Goal: Transaction & Acquisition: Book appointment/travel/reservation

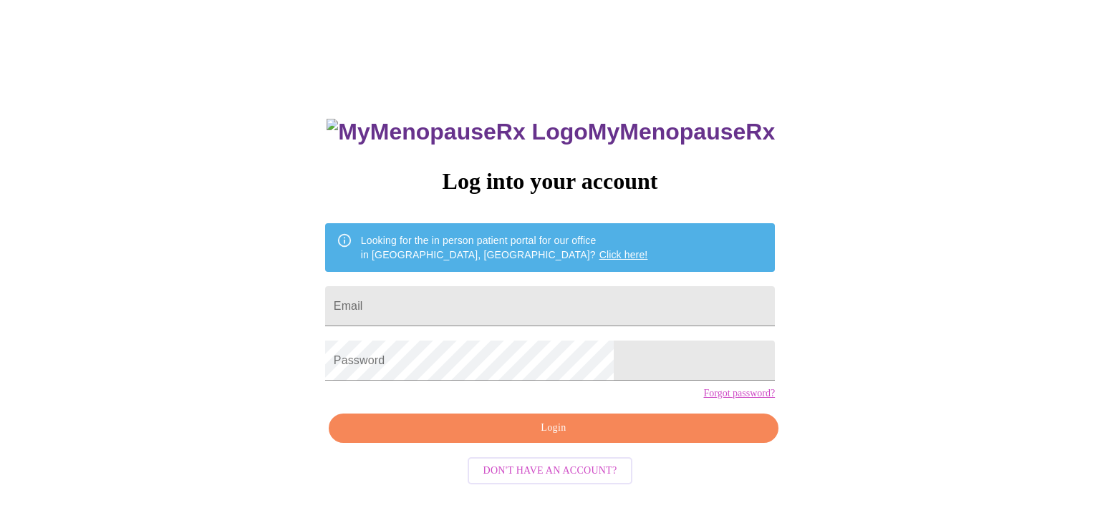
scroll to position [14, 0]
click at [474, 301] on input "Email" at bounding box center [550, 306] width 450 height 40
type input "[EMAIL_ADDRESS][DOMAIN_NAME]"
click at [543, 438] on span "Login" at bounding box center [553, 429] width 417 height 18
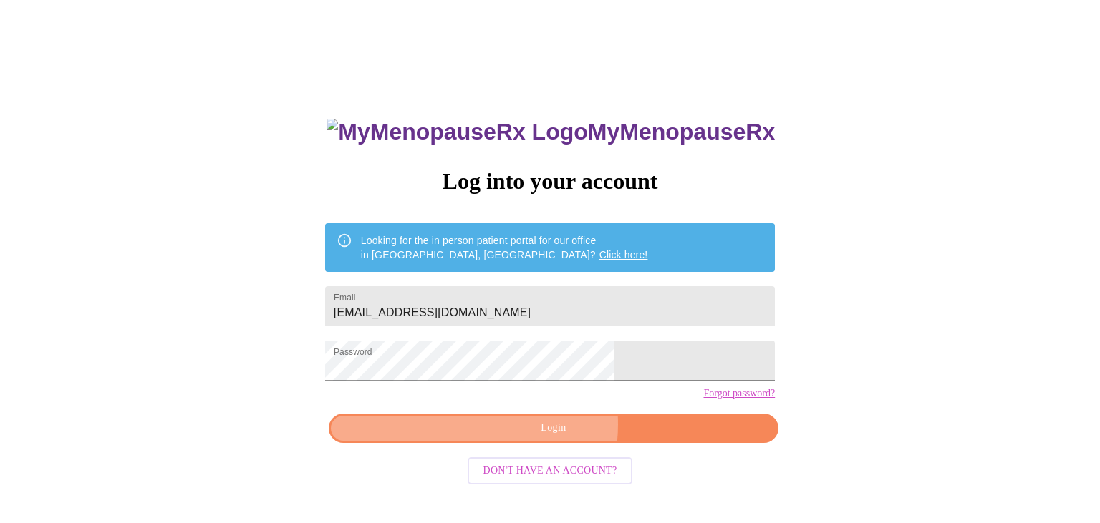
click at [526, 438] on span "Login" at bounding box center [553, 429] width 417 height 18
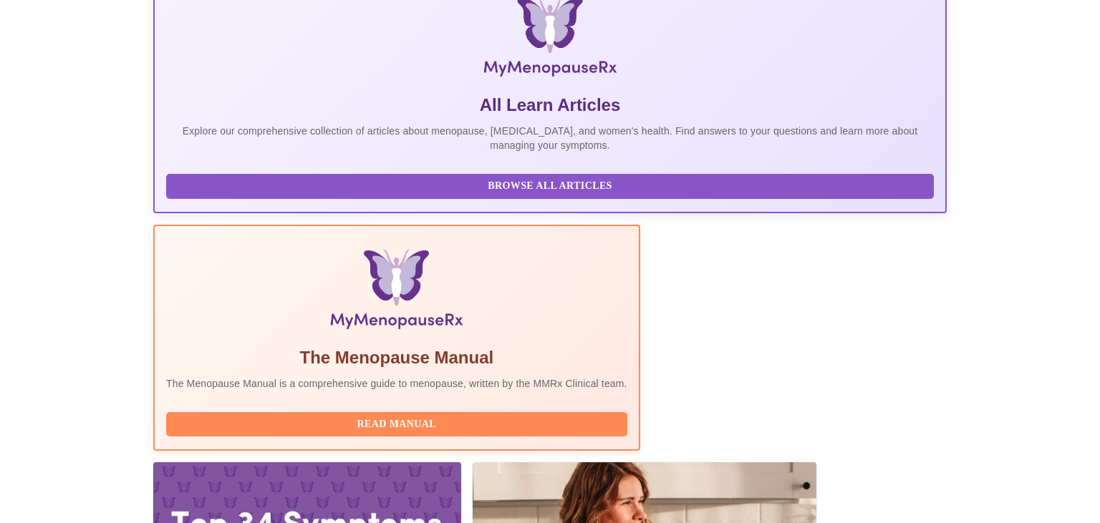
scroll to position [332, 0]
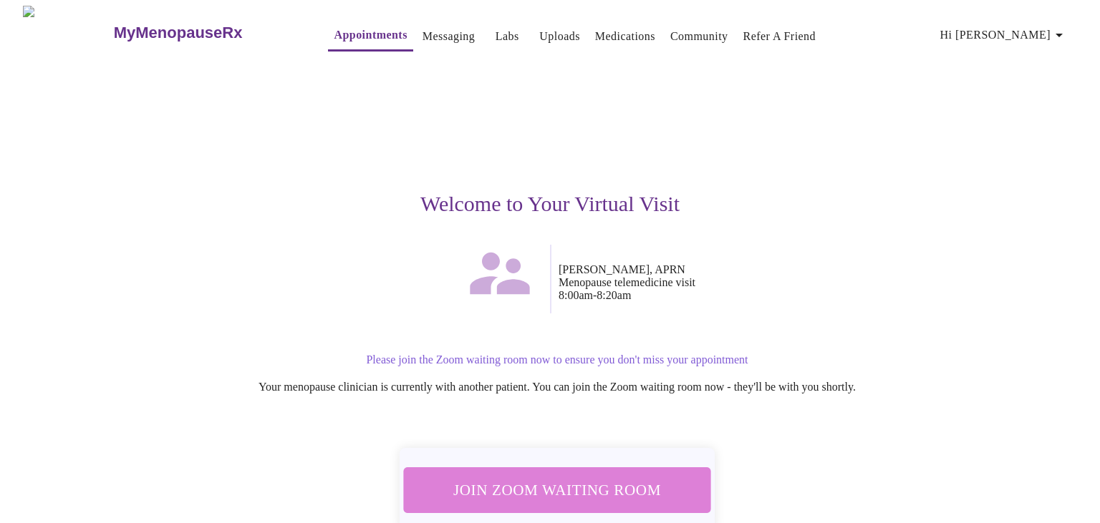
click at [561, 480] on span "Join Zoom Waiting Room" at bounding box center [557, 490] width 269 height 26
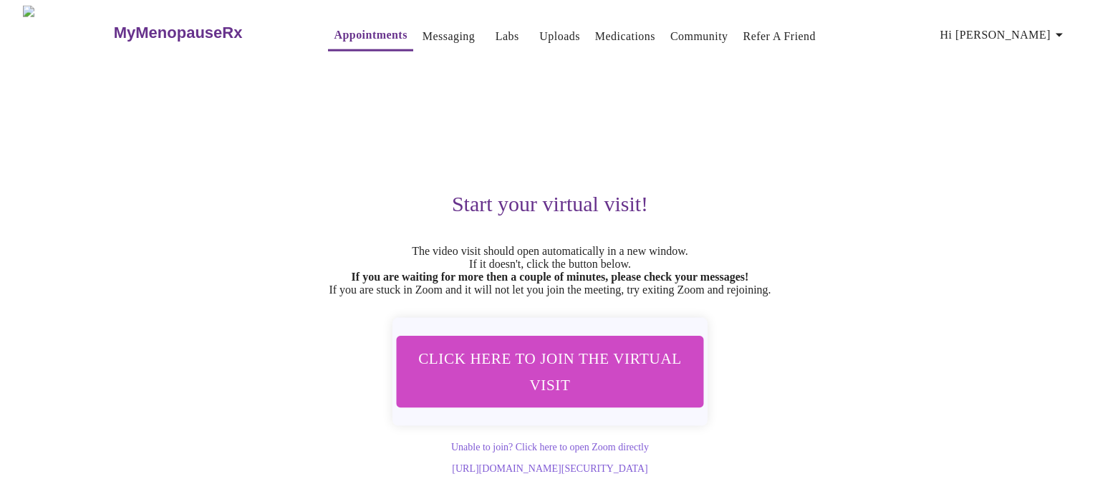
scroll to position [21, 0]
click at [334, 25] on link "Appointments" at bounding box center [370, 35] width 73 height 20
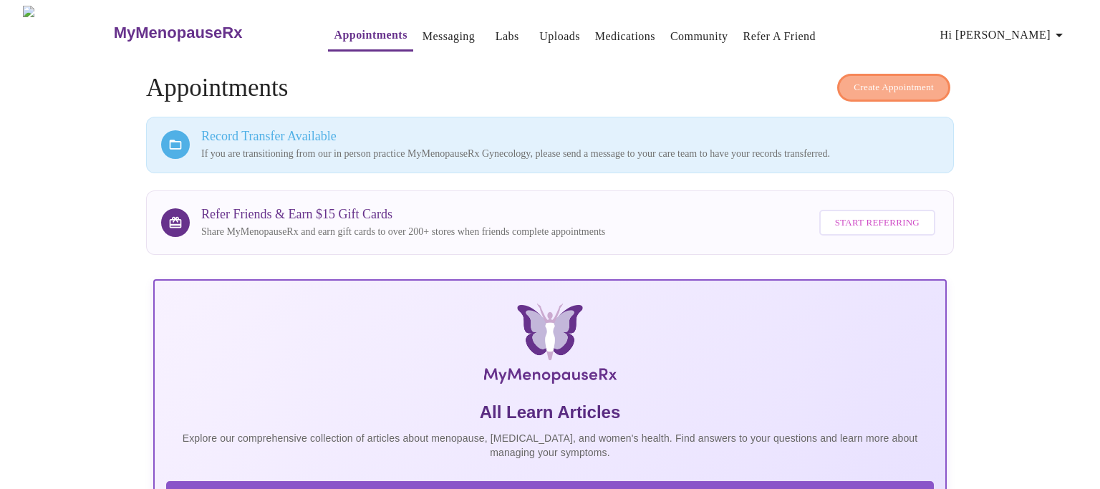
click at [863, 85] on span "Create Appointment" at bounding box center [894, 87] width 80 height 16
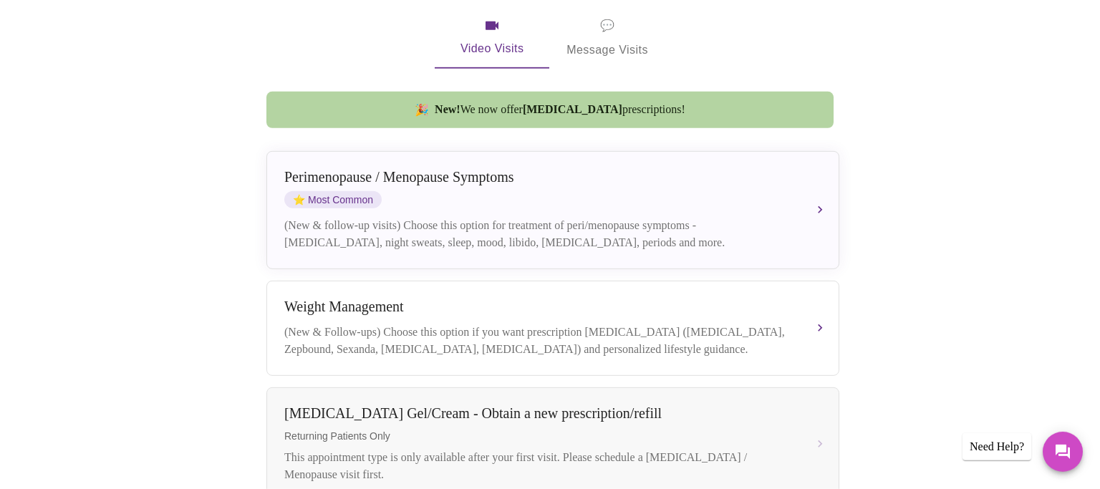
scroll to position [317, 0]
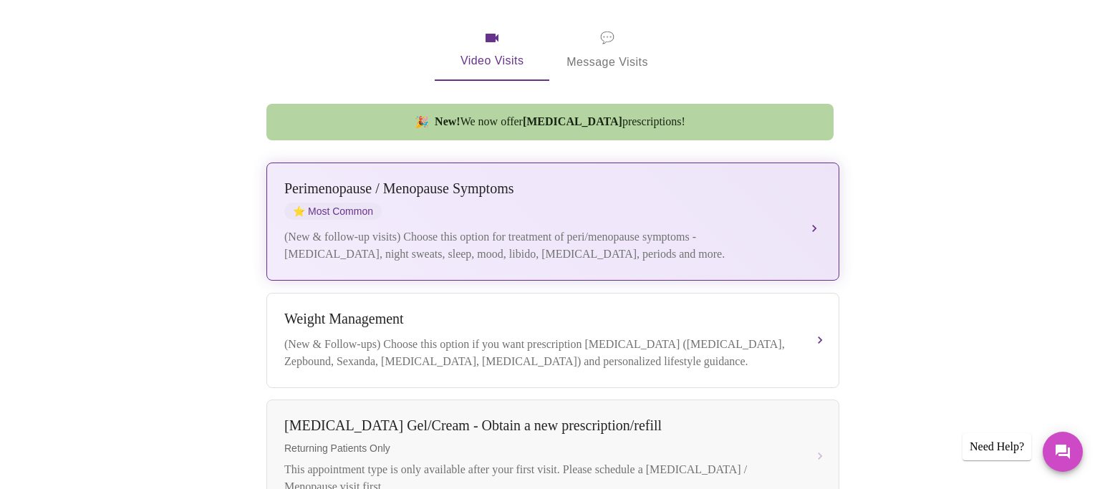
click at [500, 228] on div "(New & follow-up visits) Choose this option for treatment of peri/menopause sym…" at bounding box center [538, 245] width 508 height 34
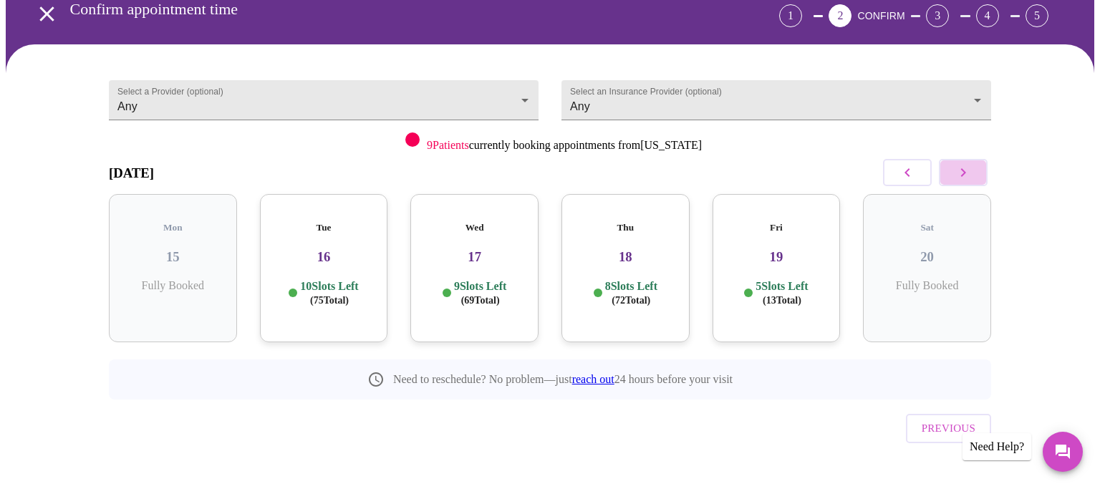
click at [958, 170] on icon "button" at bounding box center [963, 172] width 17 height 17
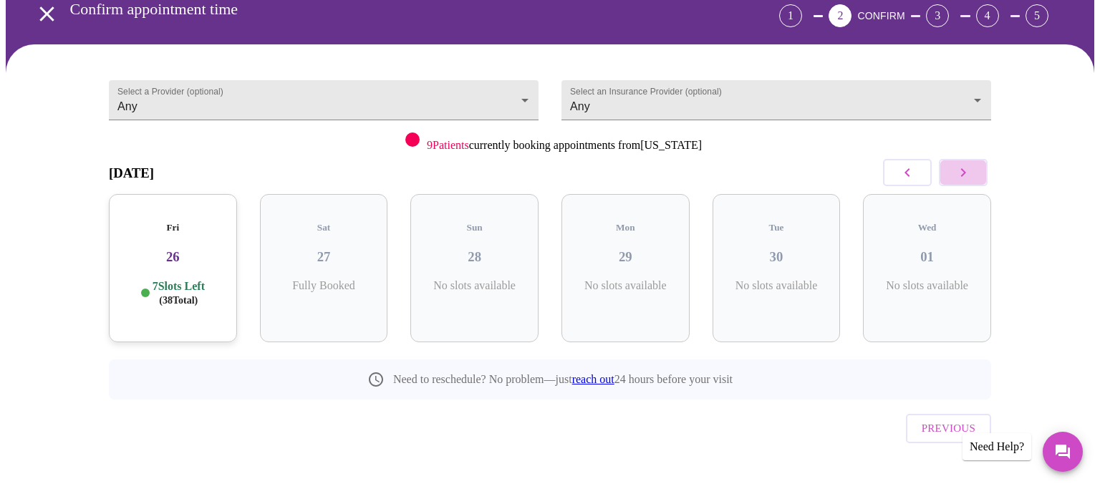
click at [958, 170] on icon "button" at bounding box center [963, 172] width 17 height 17
click at [958, 171] on icon "button" at bounding box center [963, 172] width 17 height 17
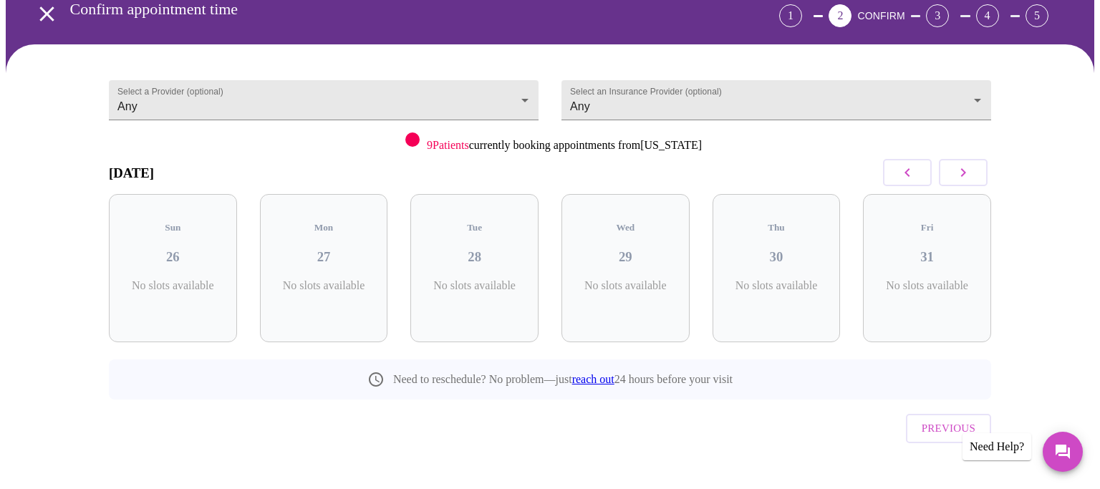
click at [958, 171] on icon "button" at bounding box center [963, 172] width 17 height 17
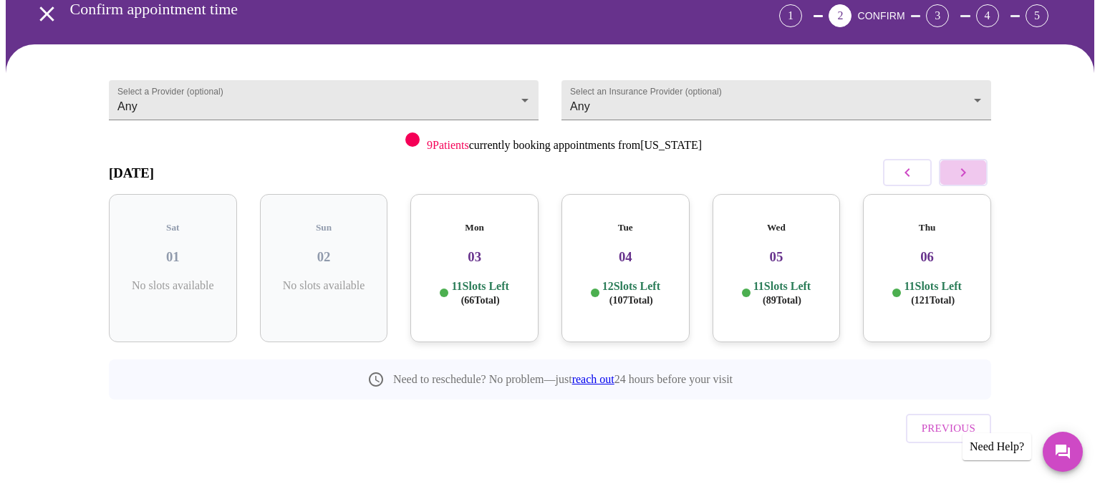
click at [958, 171] on icon "button" at bounding box center [963, 172] width 17 height 17
click at [634, 279] on p "12 Slots Left ( 70 Total)" at bounding box center [631, 293] width 58 height 28
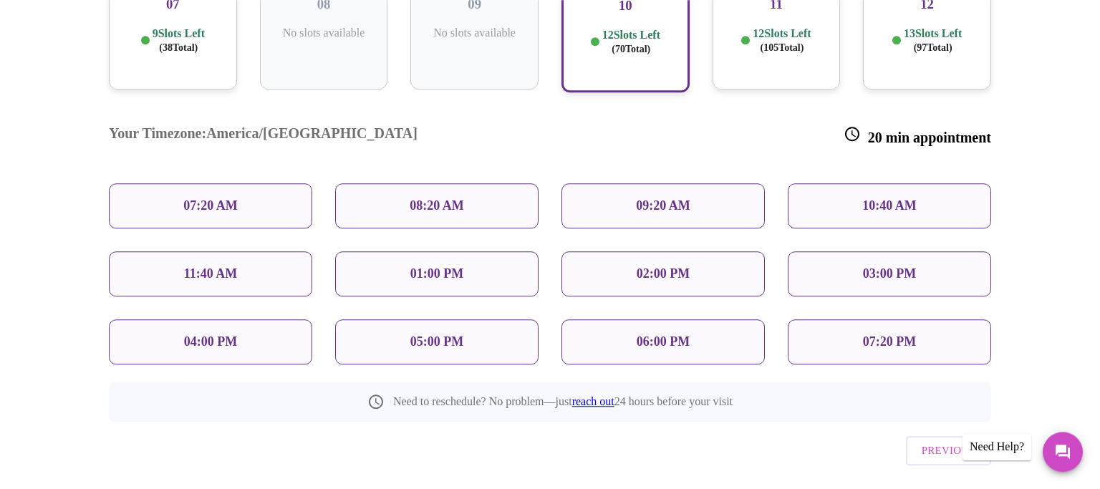
scroll to position [332, 0]
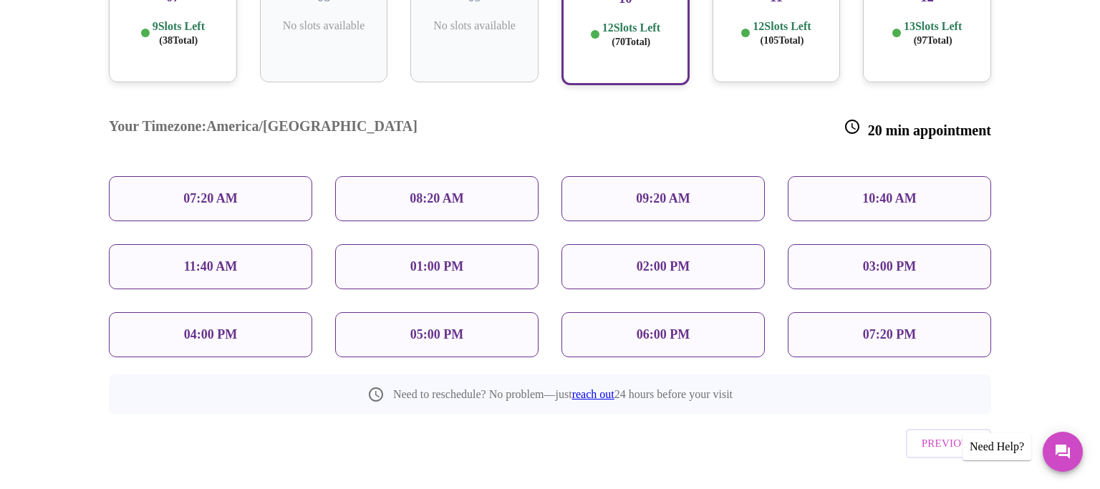
click at [434, 191] on p "08:20 AM" at bounding box center [437, 198] width 54 height 15
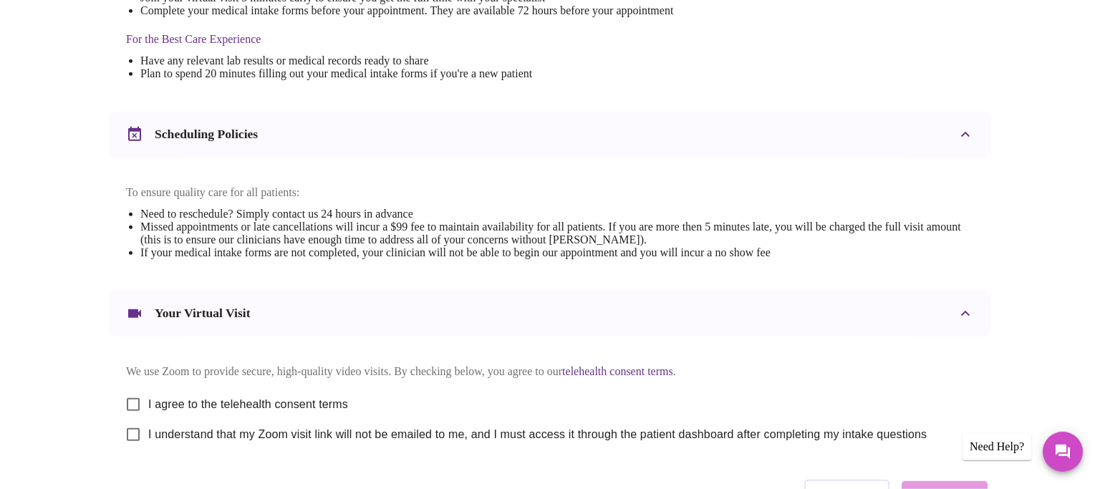
scroll to position [529, 0]
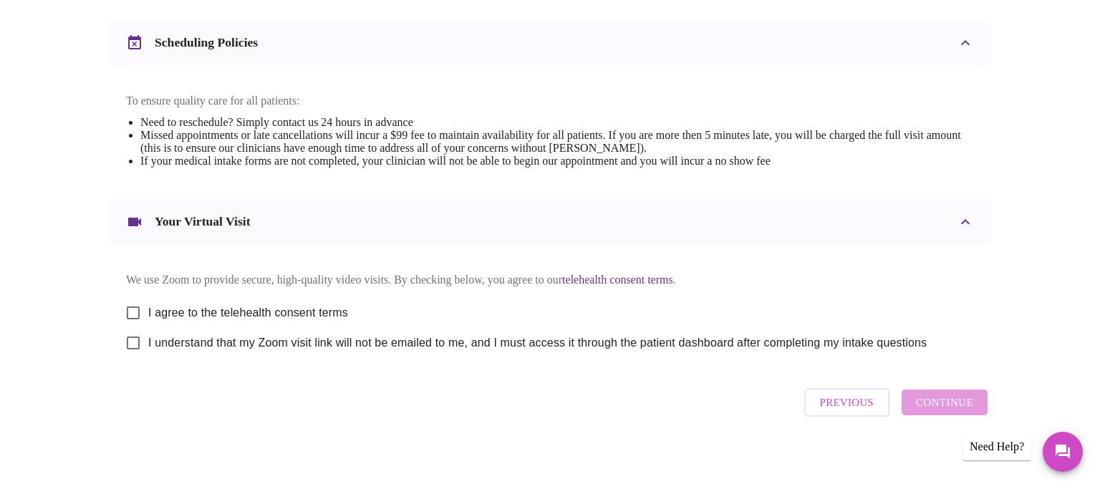
click at [134, 325] on input "I agree to the telehealth consent terms" at bounding box center [133, 313] width 30 height 30
checkbox input "true"
click at [137, 358] on input "I understand that my Zoom visit link will not be emailed to me, and I must acce…" at bounding box center [133, 343] width 30 height 30
checkbox input "true"
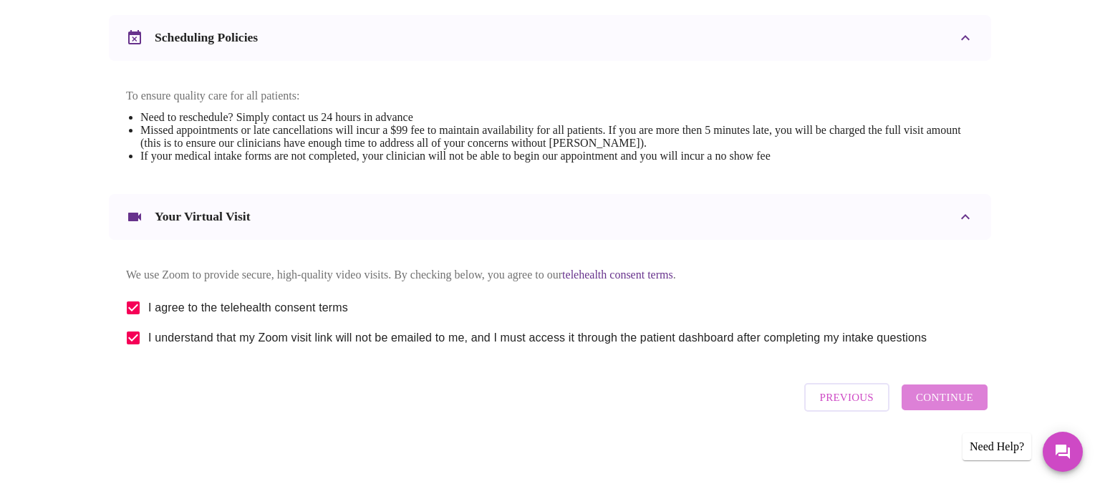
click at [947, 407] on span "Continue" at bounding box center [944, 397] width 57 height 19
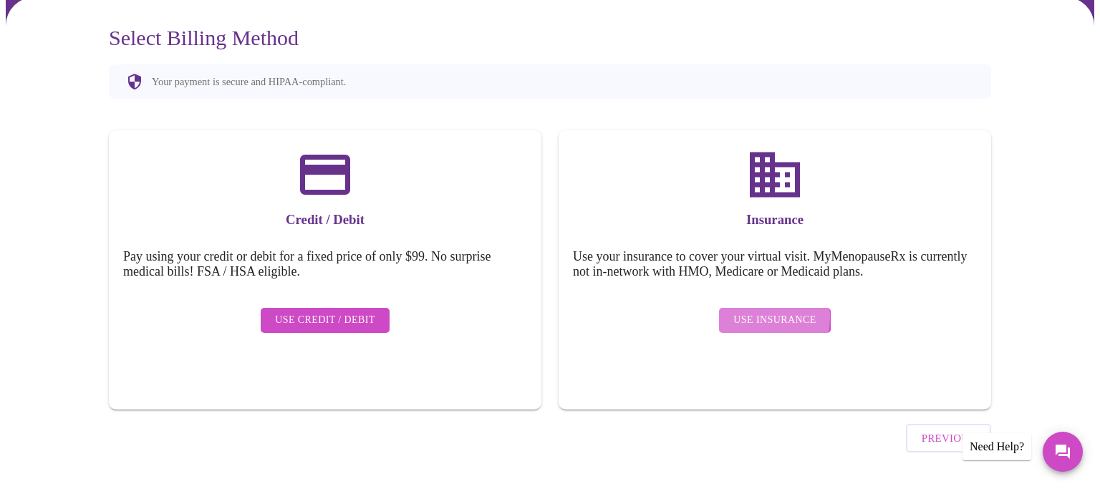
click at [761, 312] on span "Use Insurance" at bounding box center [774, 321] width 82 height 18
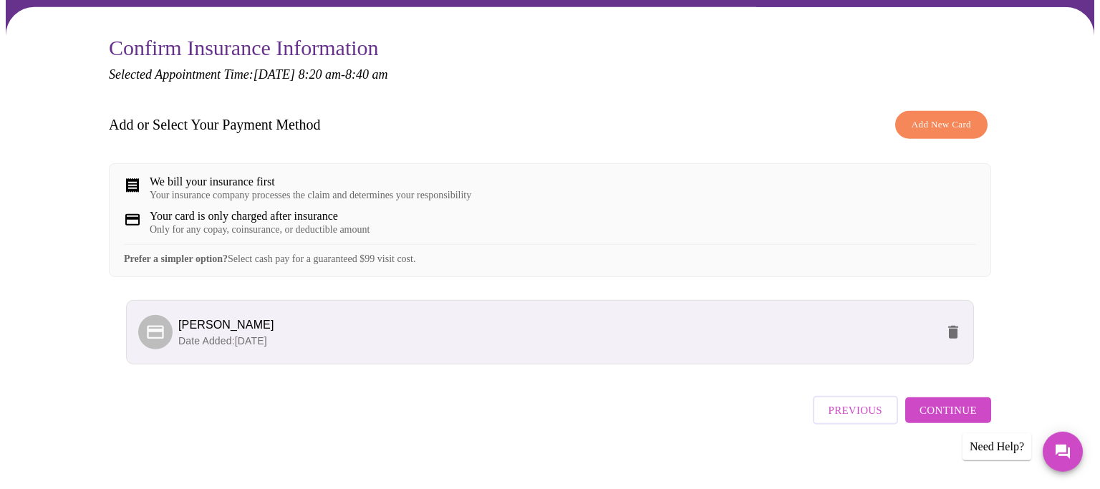
scroll to position [132, 0]
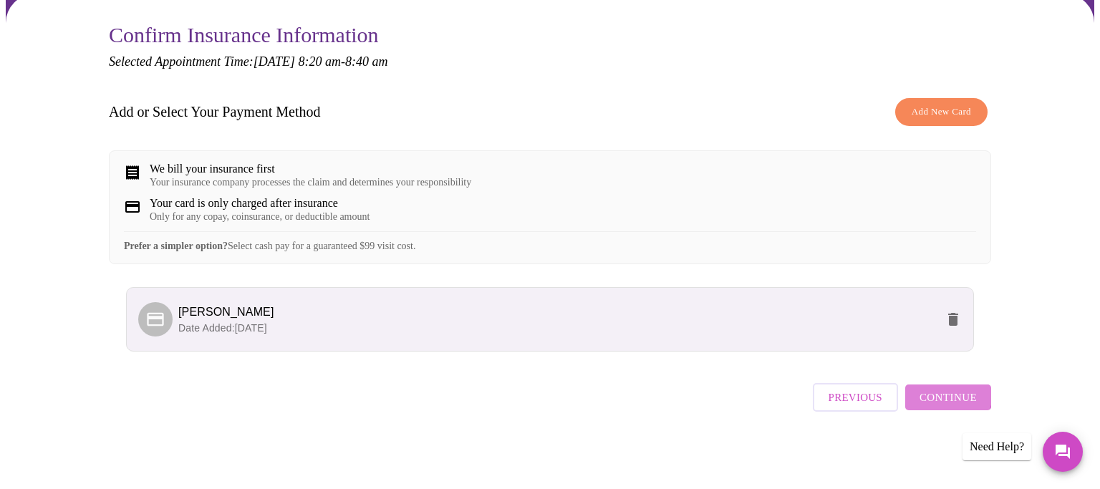
click at [949, 400] on span "Continue" at bounding box center [948, 397] width 57 height 19
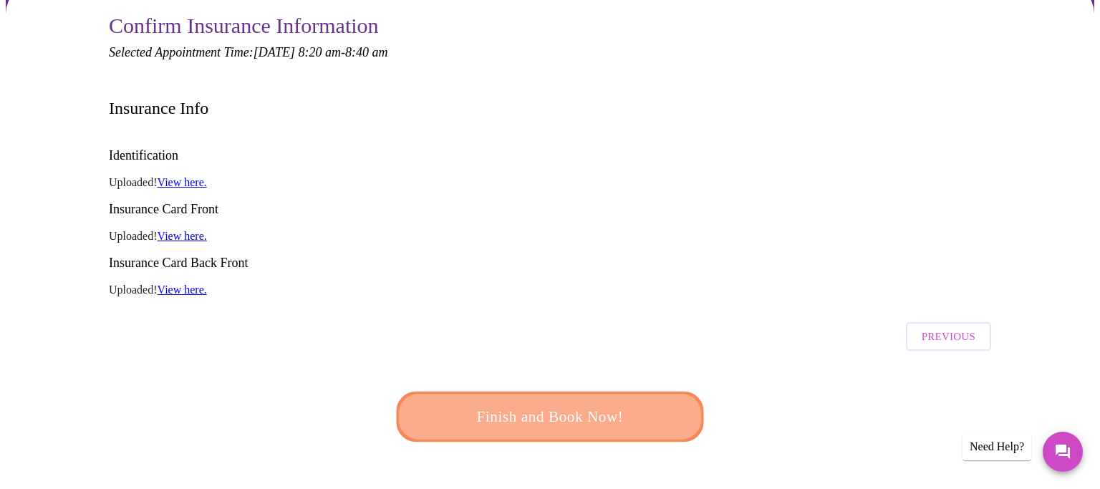
click at [564, 404] on span "Finish and Book Now!" at bounding box center [549, 417] width 265 height 26
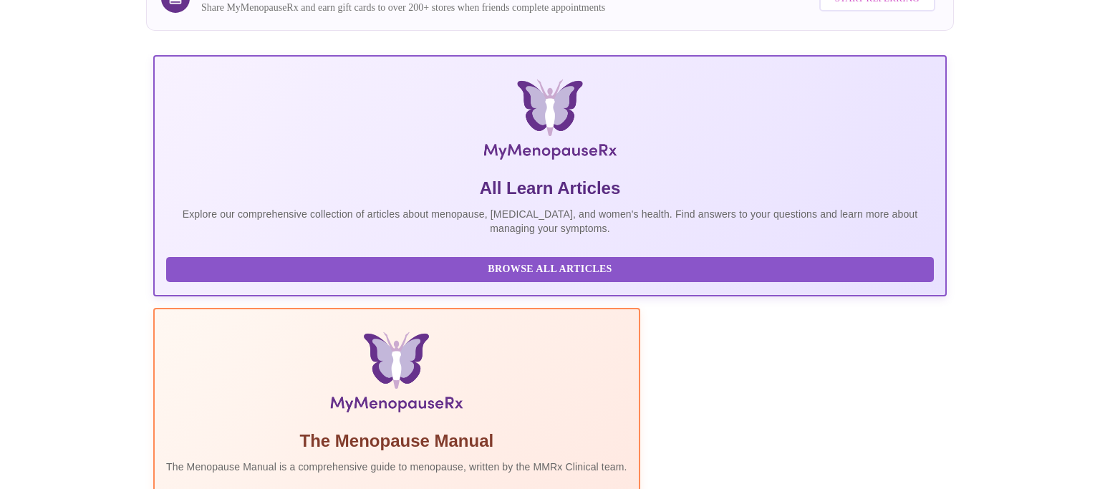
scroll to position [226, 0]
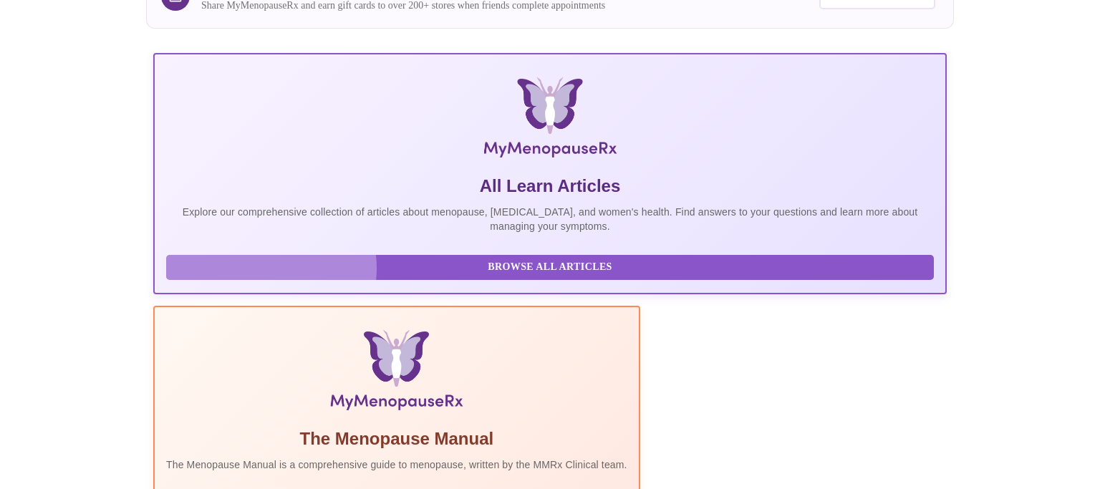
click at [271, 276] on span "Browse All Articles" at bounding box center [549, 268] width 739 height 18
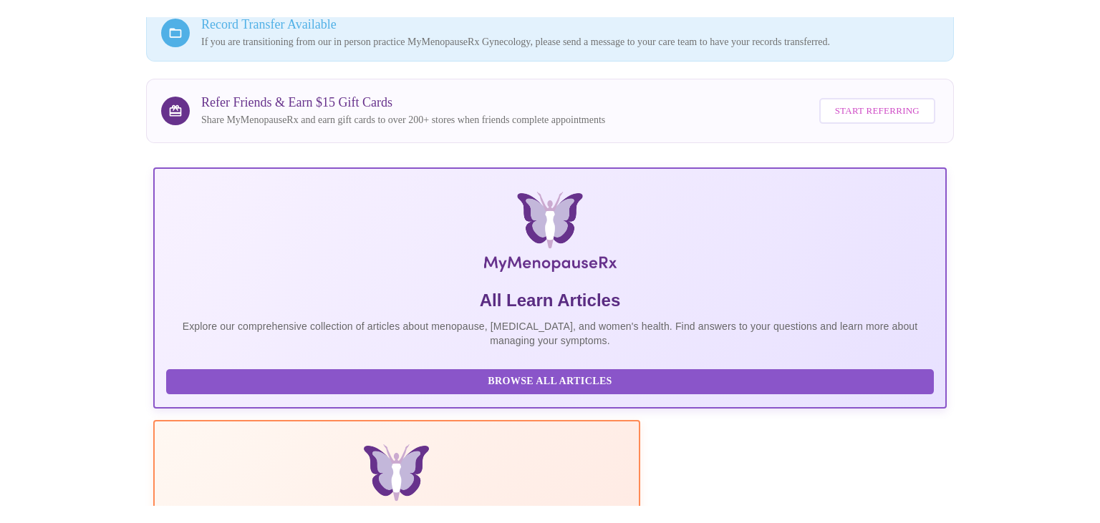
scroll to position [0, 0]
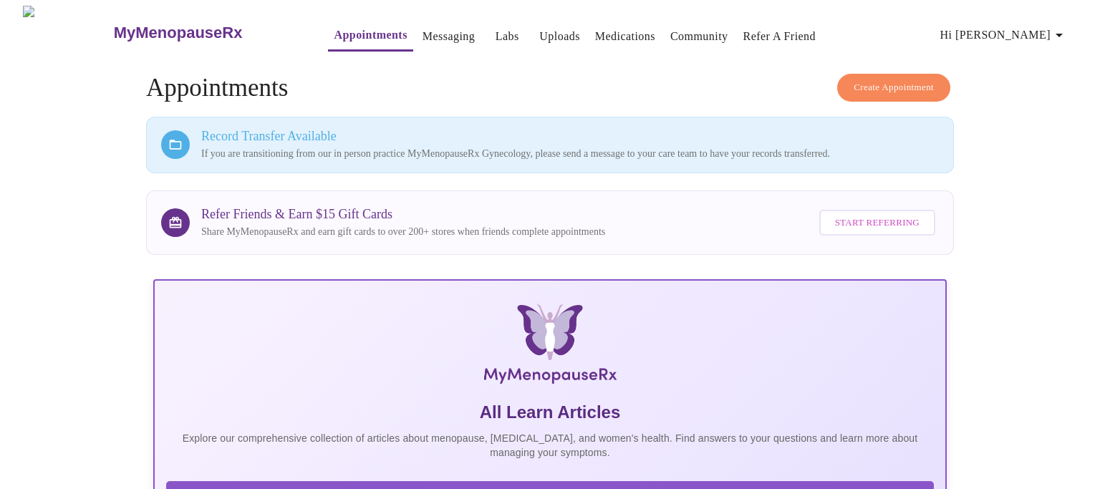
click at [1024, 31] on span "Hi [PERSON_NAME]" at bounding box center [1003, 35] width 127 height 20
click at [1018, 107] on li "Log out" at bounding box center [1031, 108] width 66 height 26
